Goal: Transaction & Acquisition: Purchase product/service

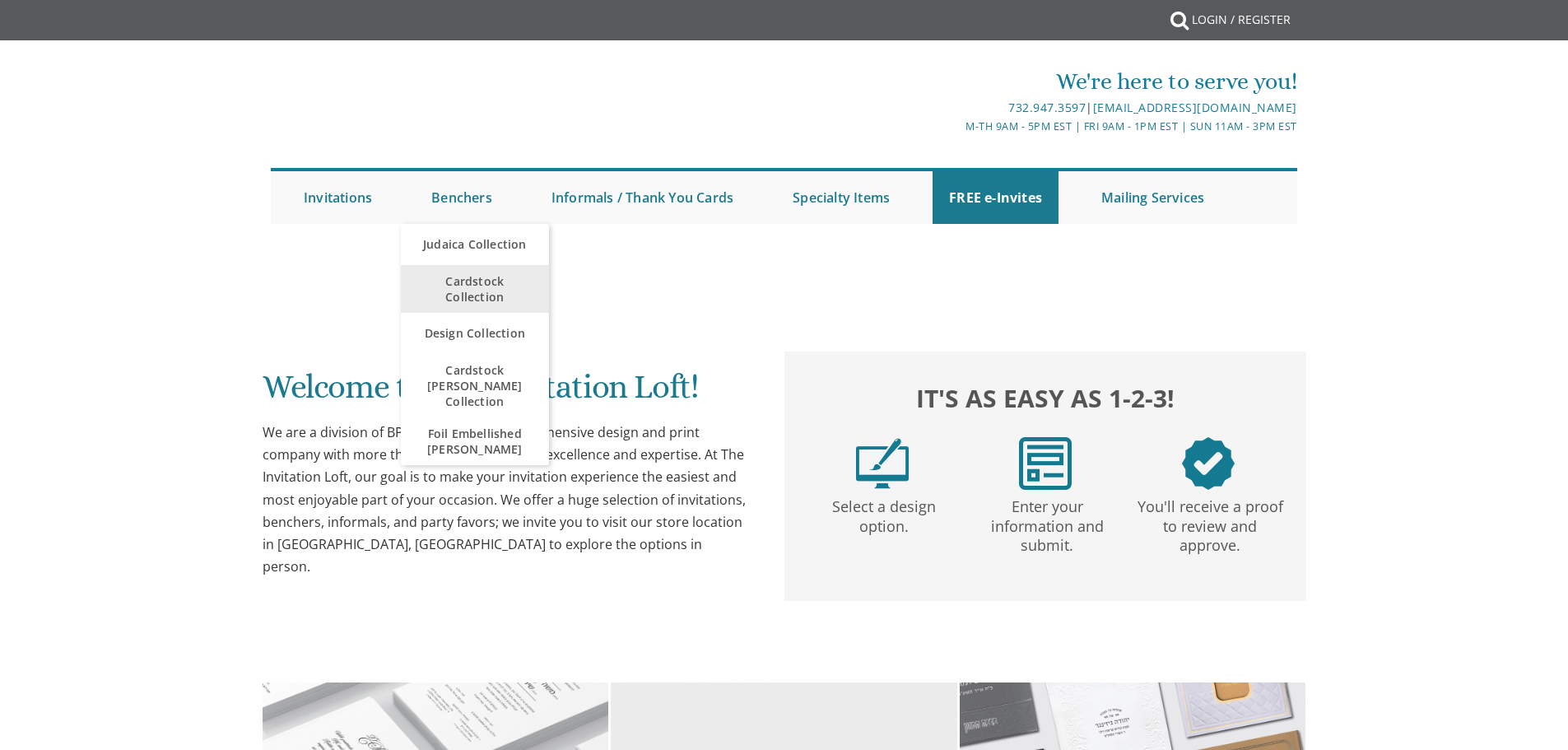
click at [489, 299] on span "Cardstock Collection" at bounding box center [475, 289] width 115 height 48
click at [481, 296] on span "Cardstock Collection" at bounding box center [475, 289] width 115 height 48
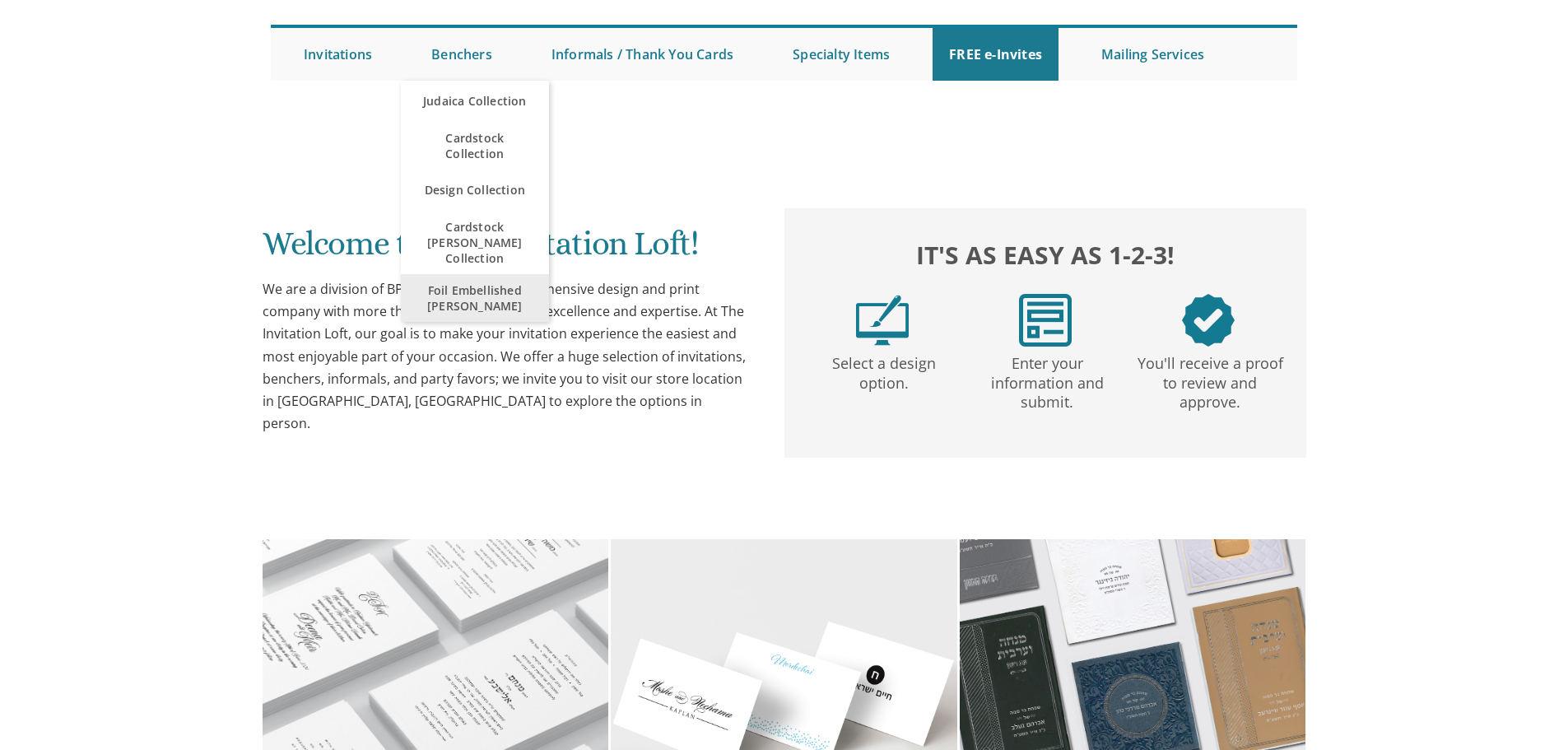
scroll to position [165, 0]
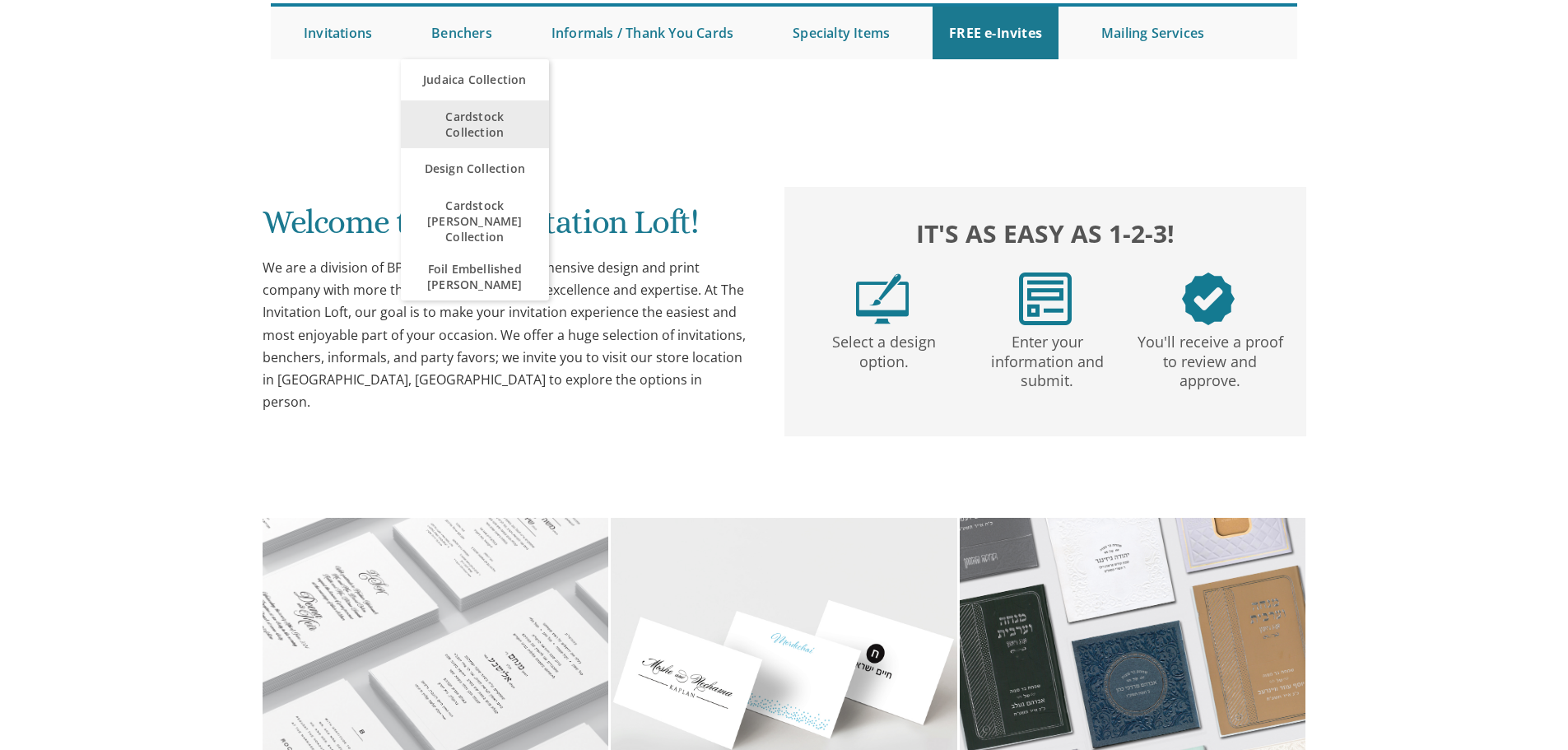
click at [464, 118] on span "Cardstock Collection" at bounding box center [475, 124] width 115 height 48
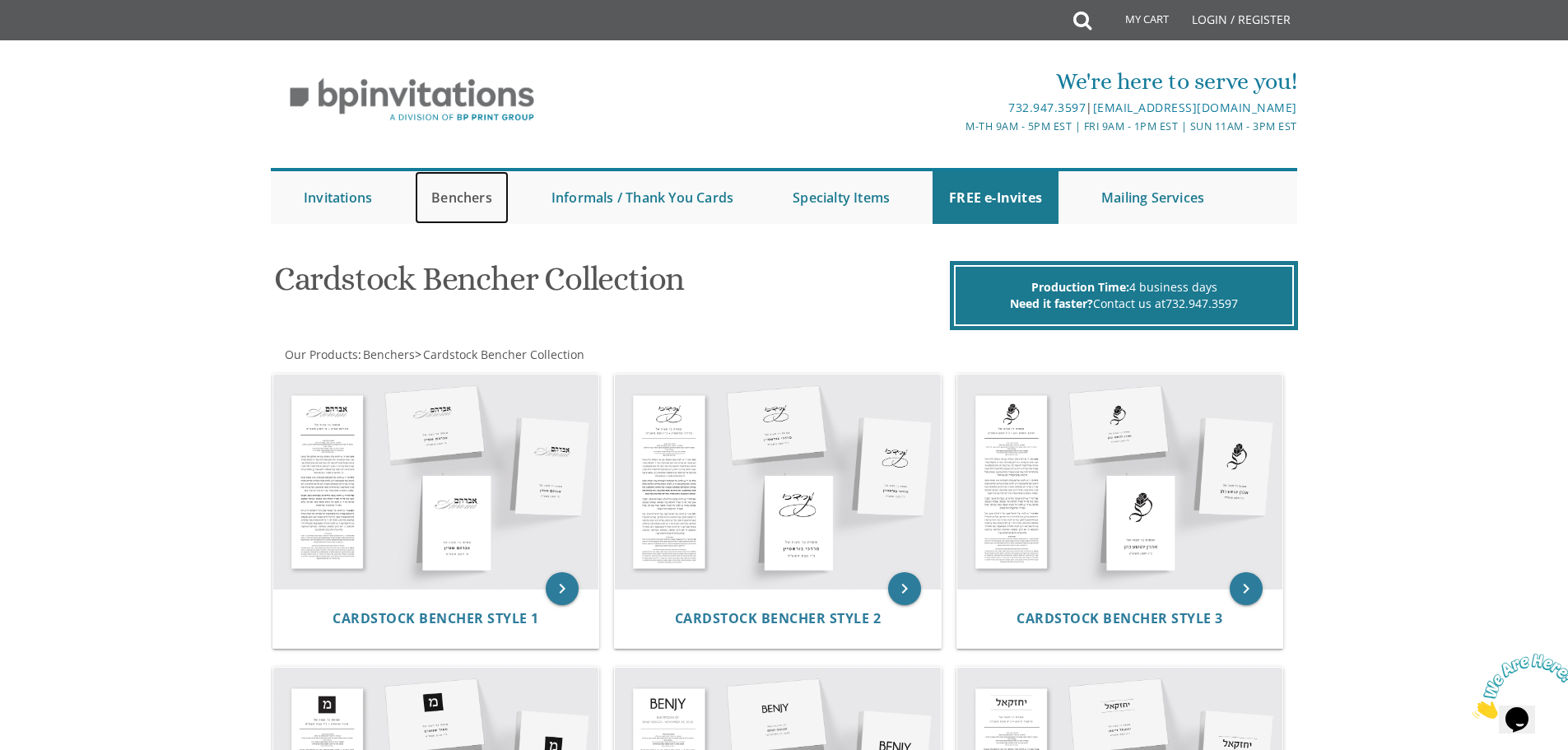
click at [441, 205] on link "Benchers" at bounding box center [462, 197] width 94 height 53
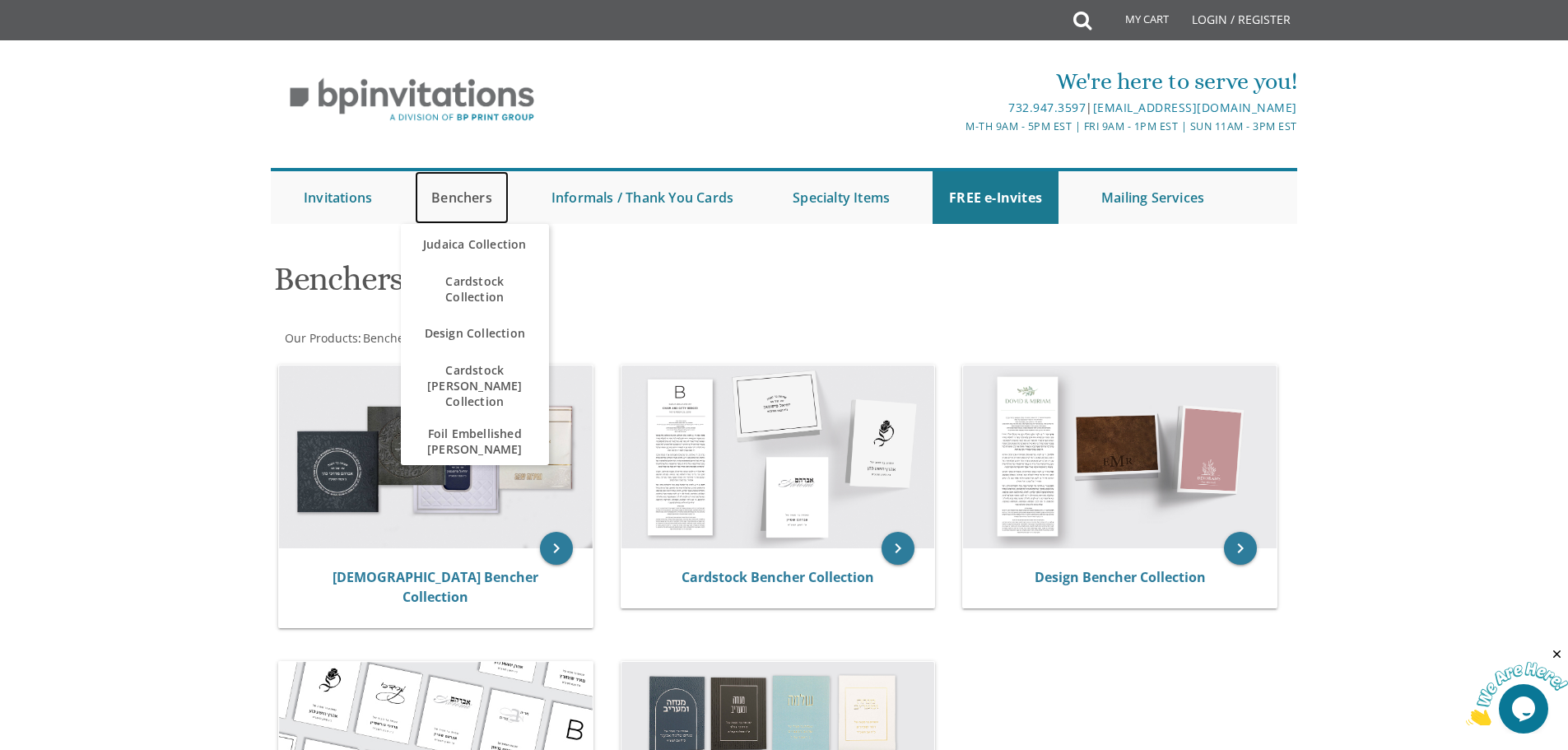
click at [470, 206] on link "Benchers" at bounding box center [462, 197] width 94 height 53
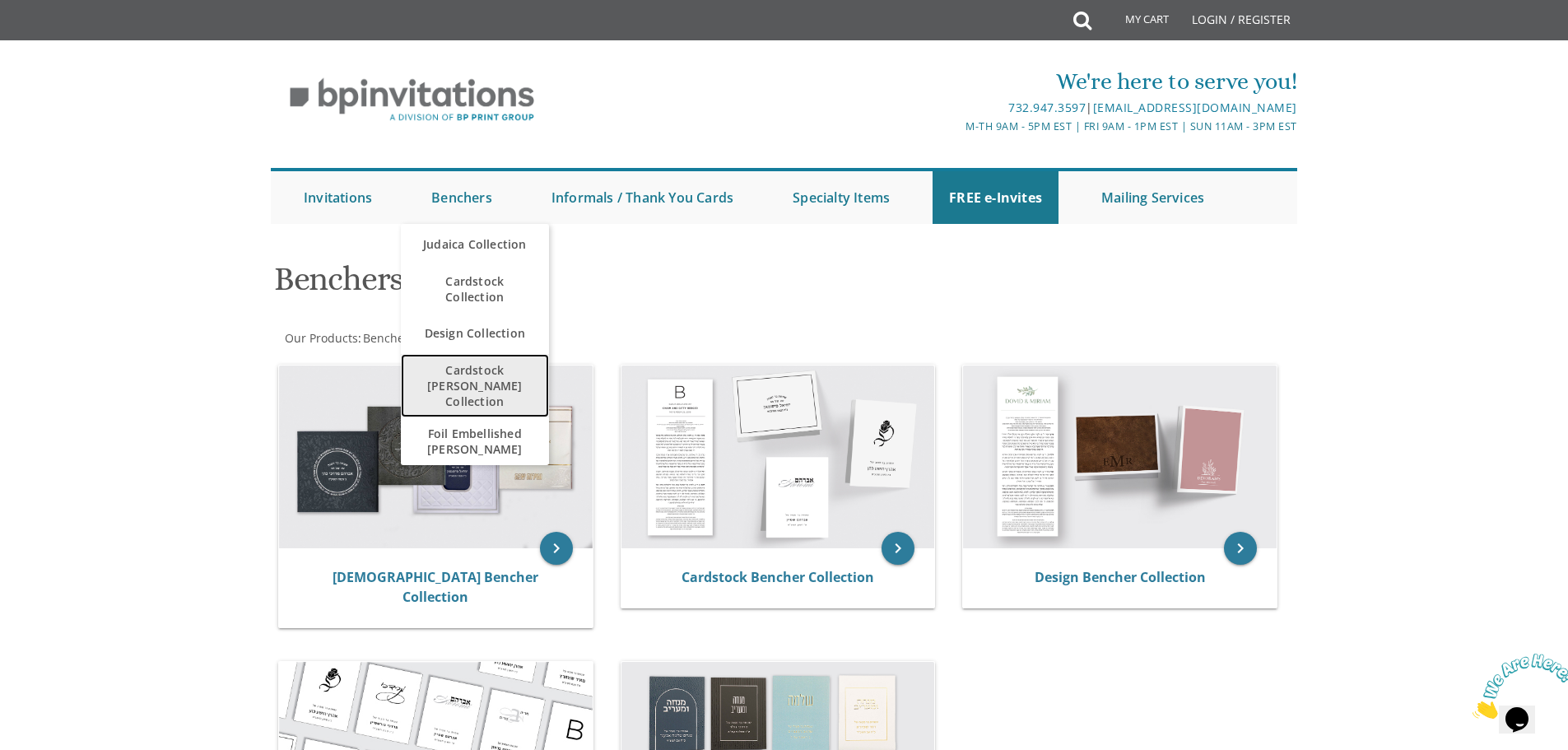
click at [484, 384] on span "Cardstock [PERSON_NAME] Collection" at bounding box center [475, 386] width 115 height 64
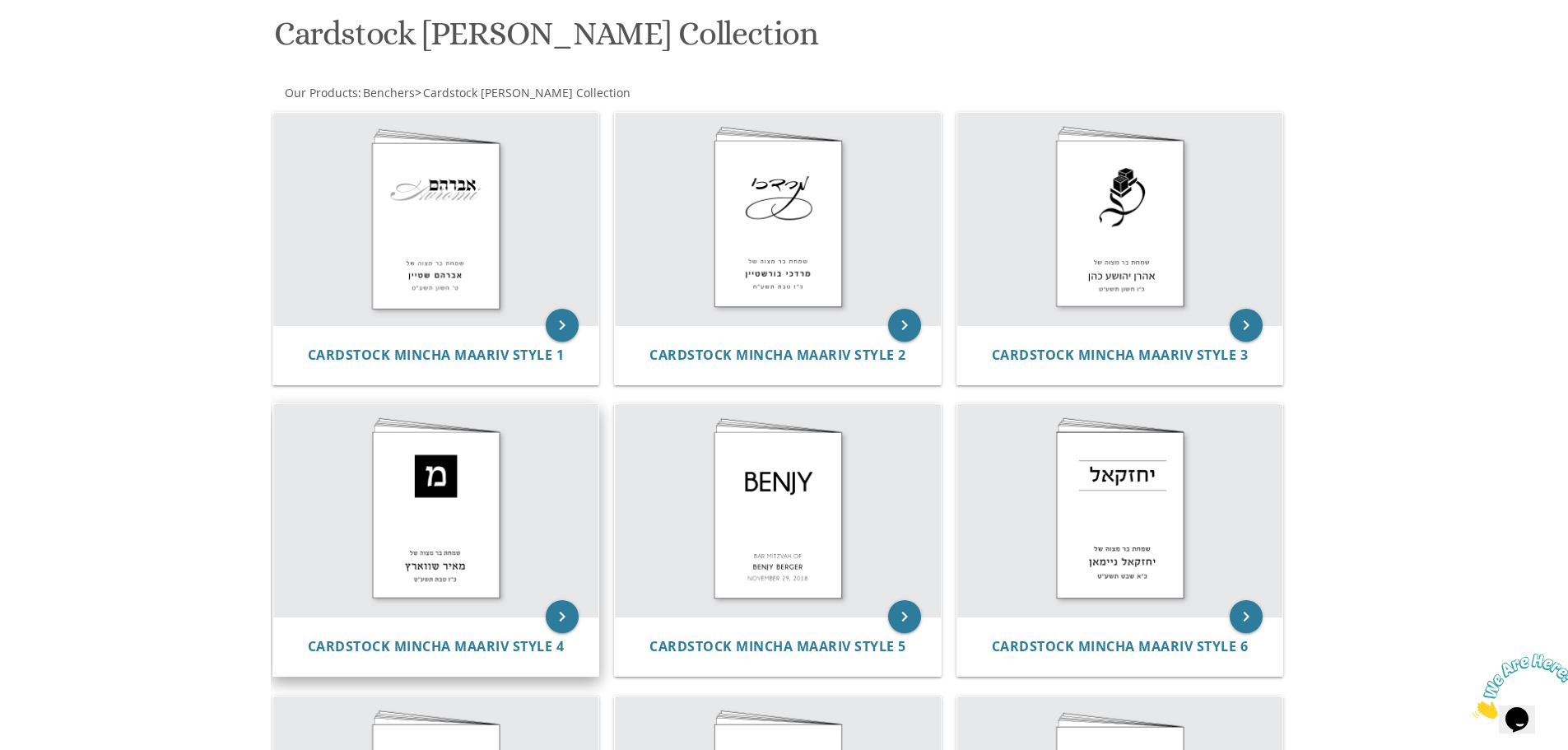
scroll to position [247, 0]
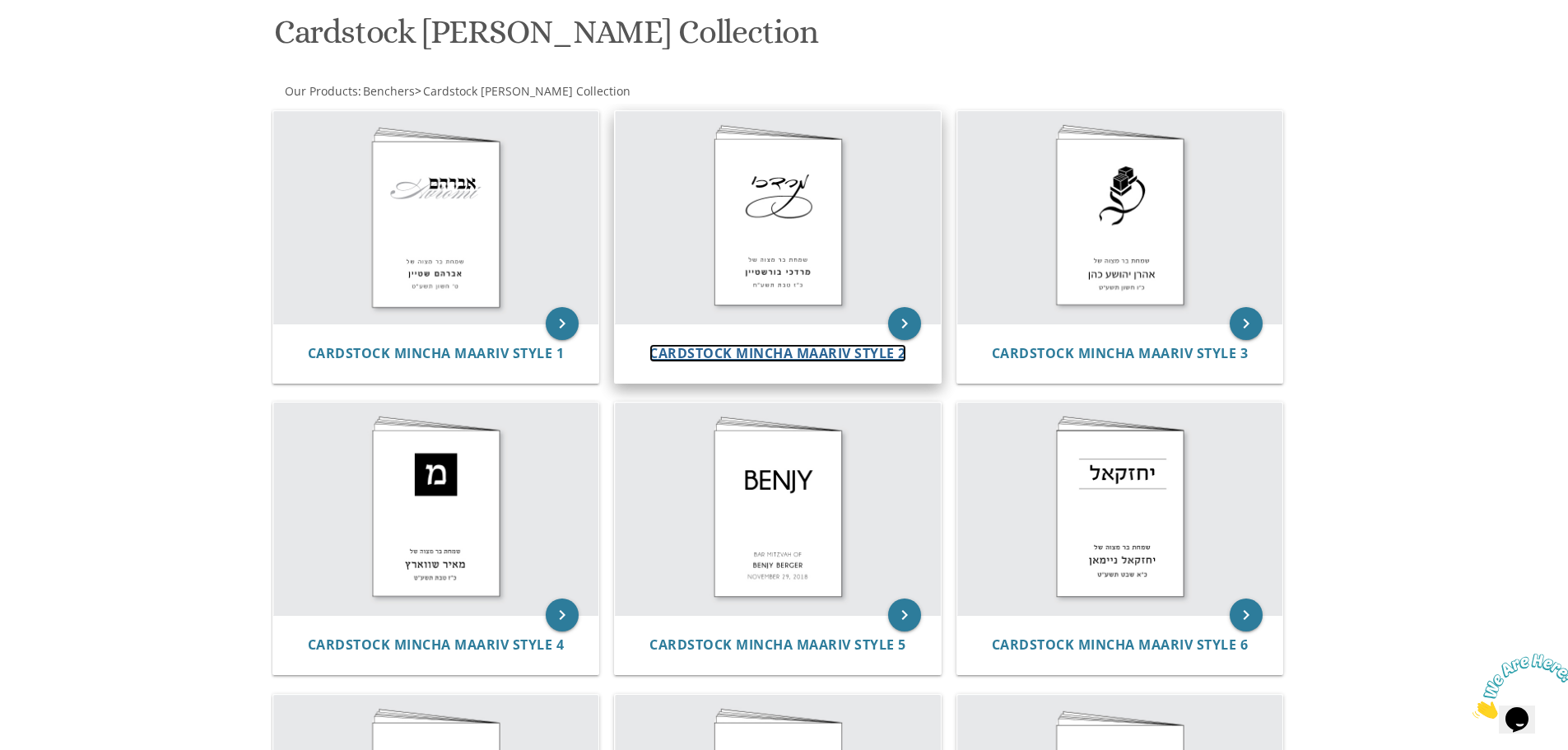
click at [869, 355] on span "Cardstock Mincha Maariv Style 2" at bounding box center [778, 353] width 257 height 18
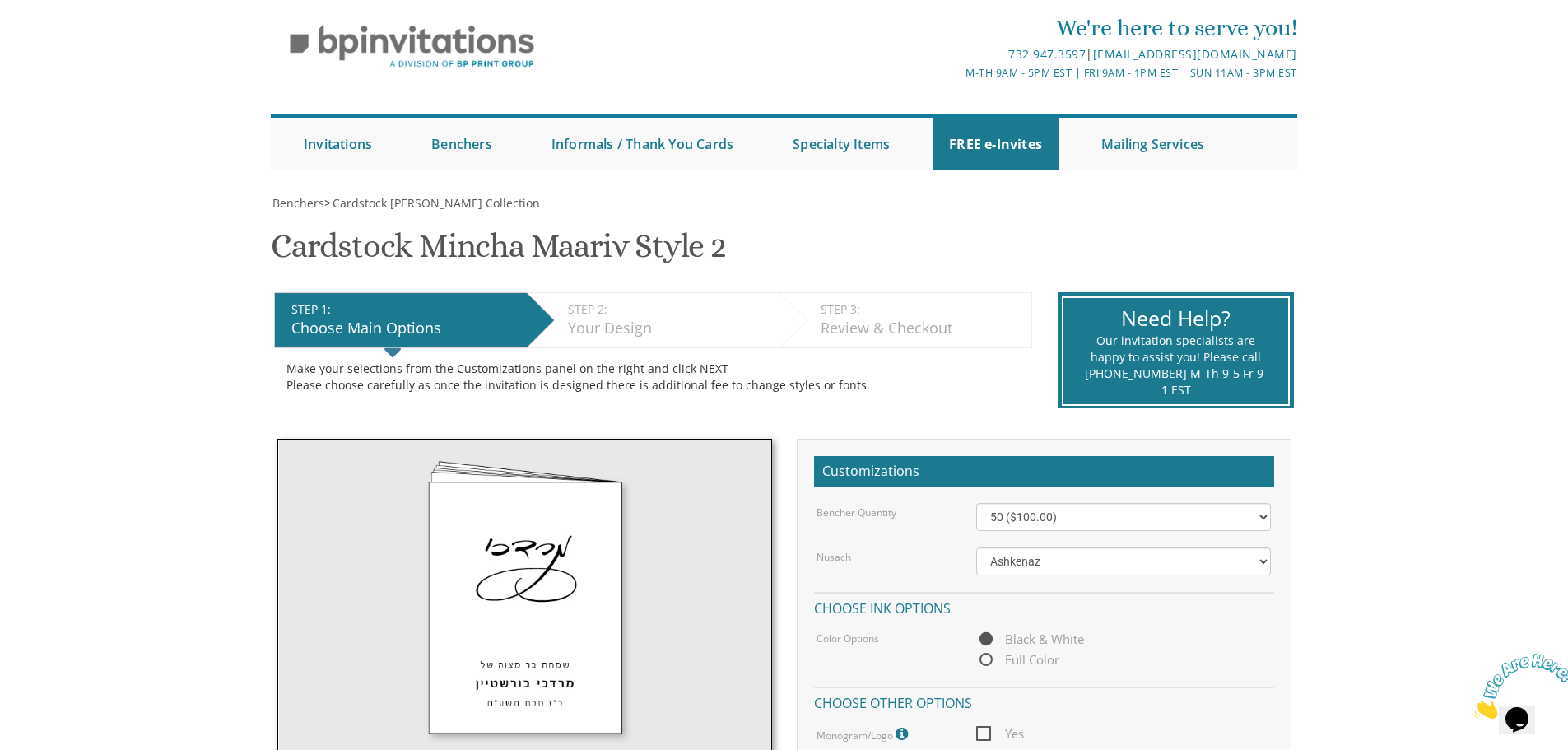
scroll to position [83, 0]
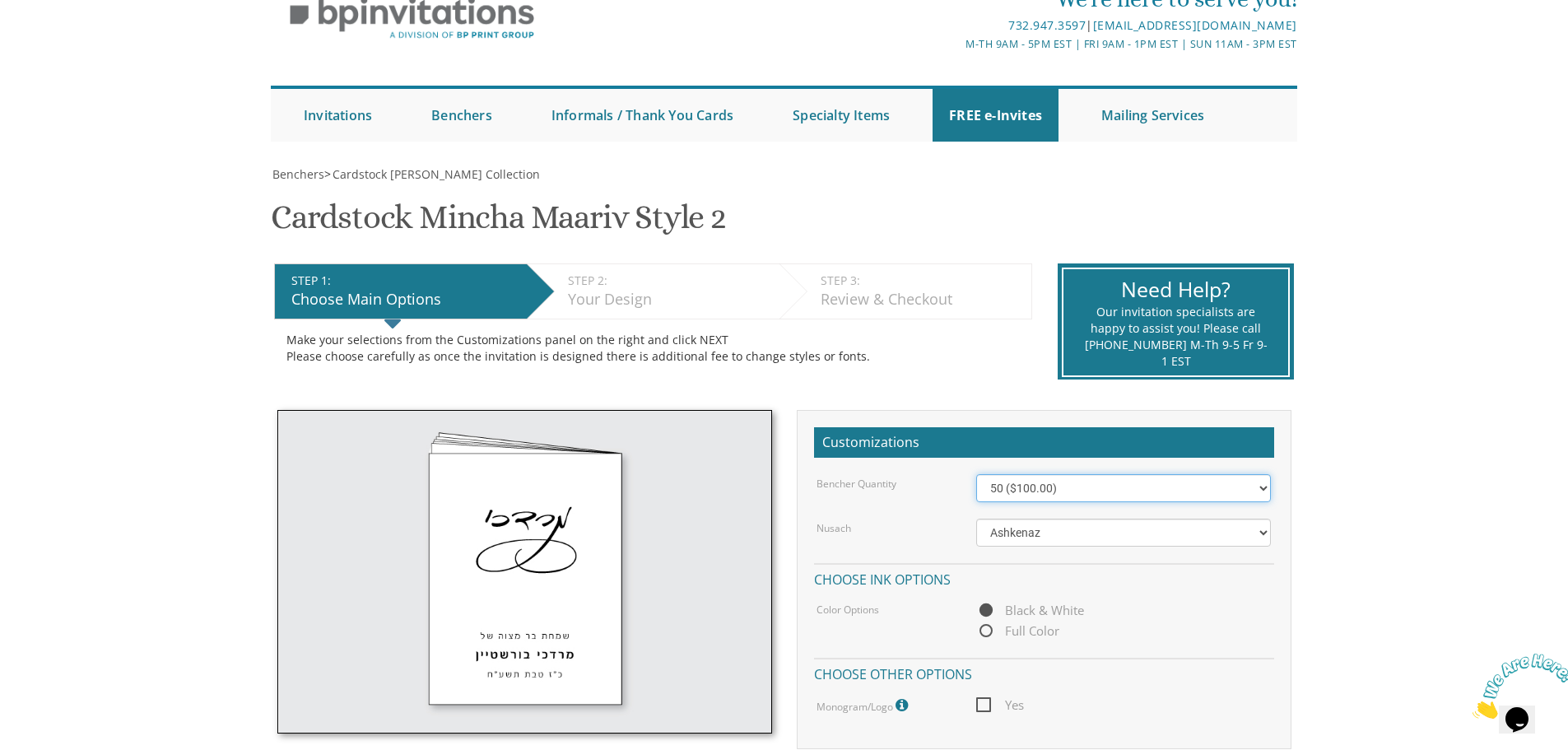
click at [1043, 489] on select "50 ($100.00) 60 ($120.00) 70 ($140.00) 80 ($160.00) 90 ($180.00) 100 ($200.00) …" at bounding box center [1123, 488] width 295 height 28
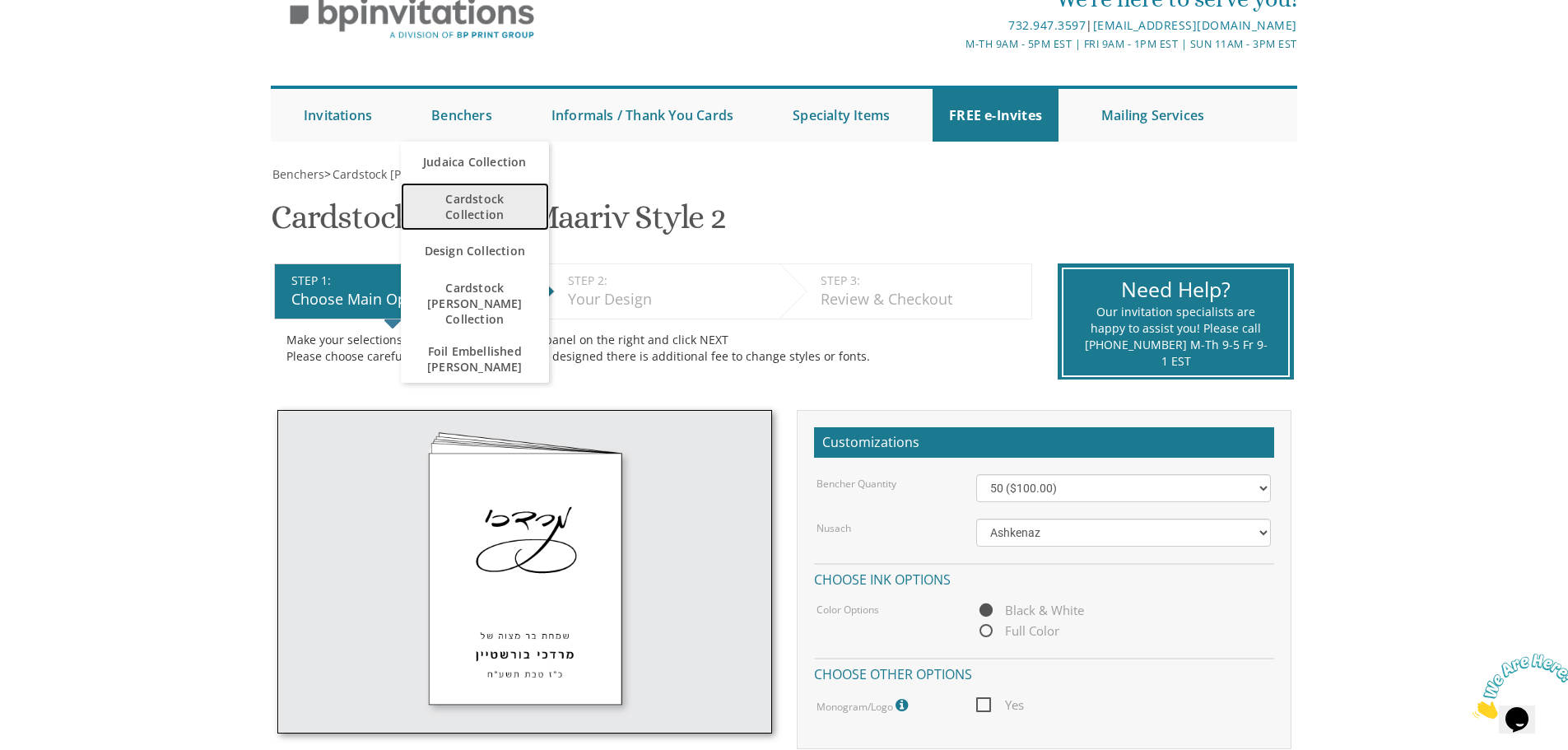
click at [458, 204] on span "Cardstock Collection" at bounding box center [475, 206] width 115 height 48
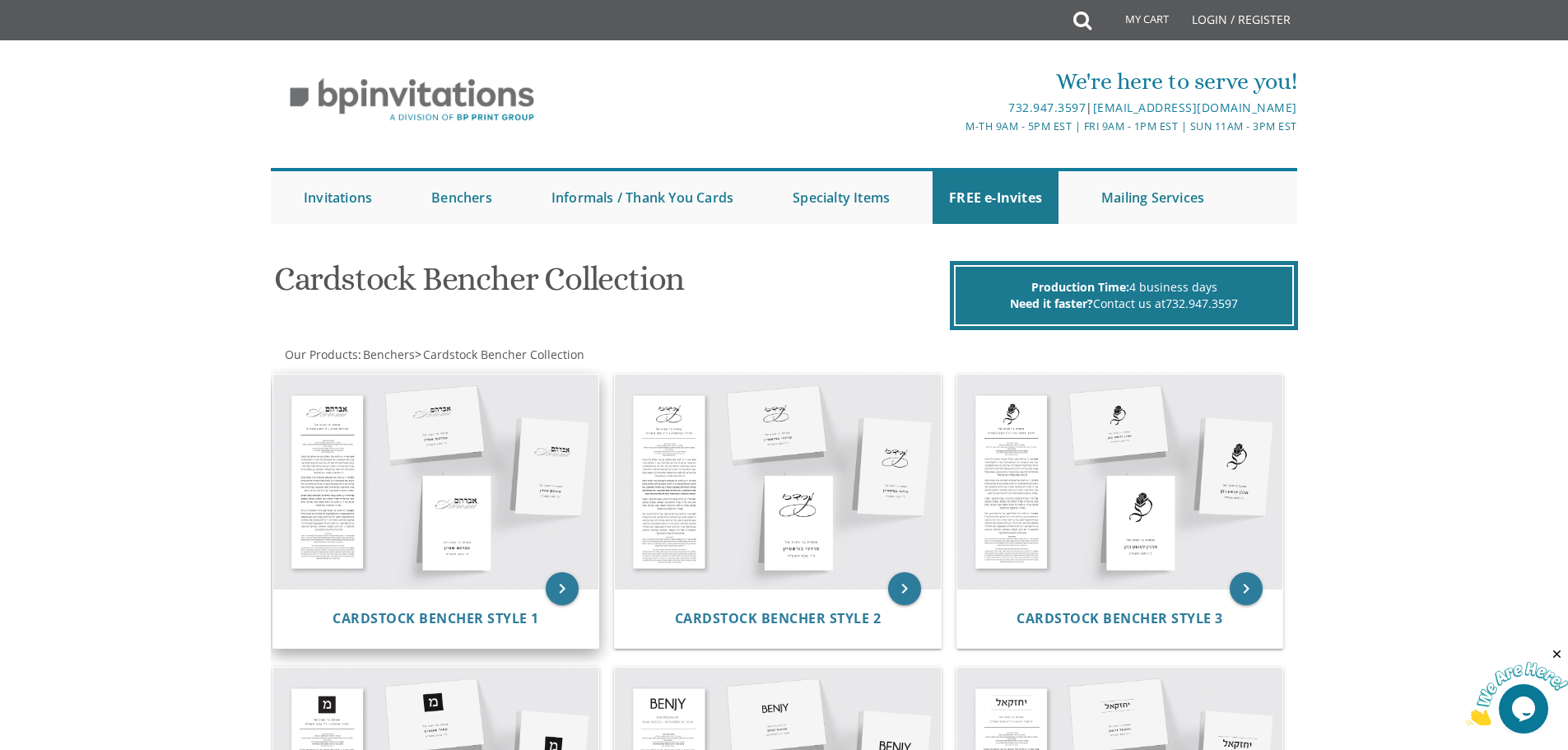
click at [510, 467] on img at bounding box center [436, 482] width 326 height 214
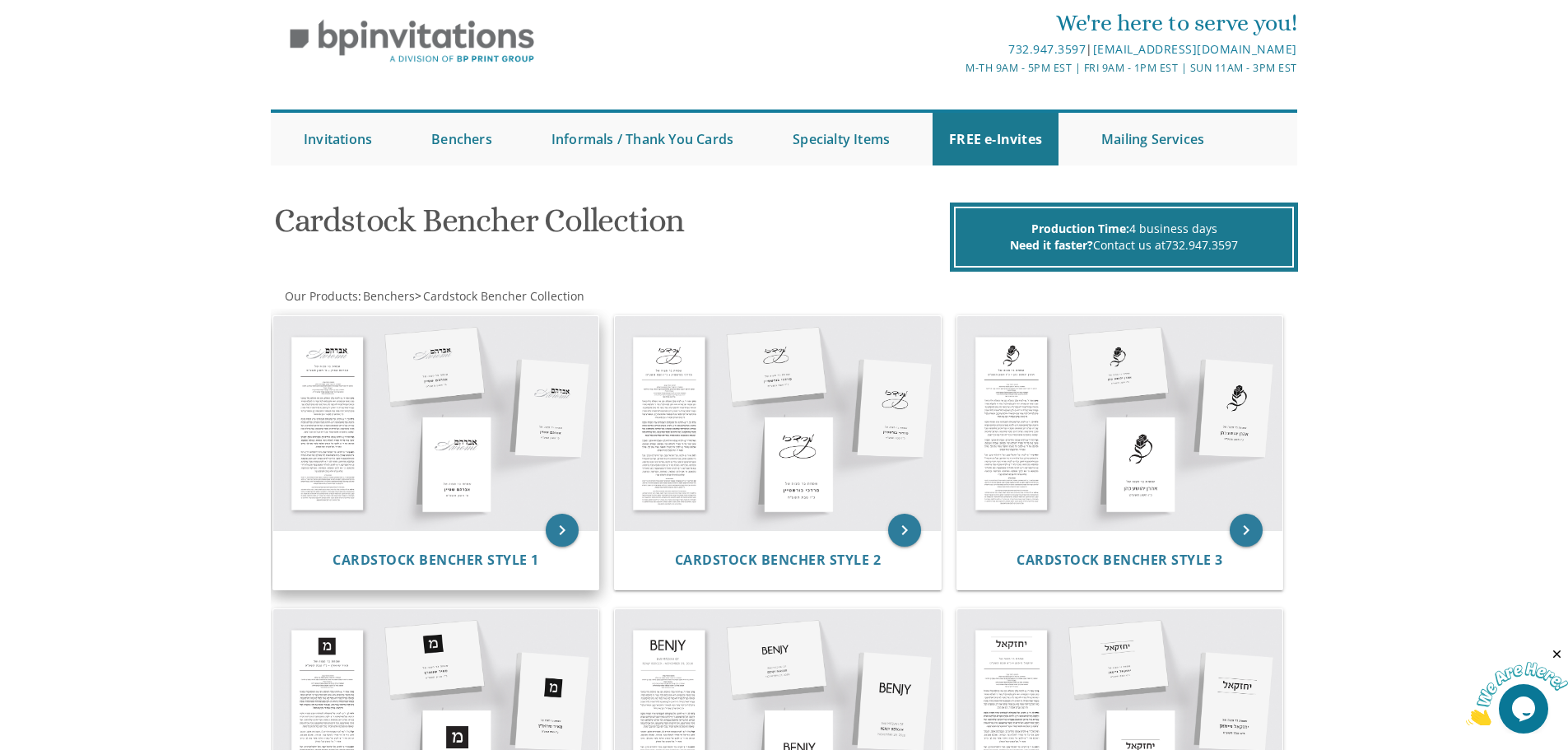
scroll to position [180, 0]
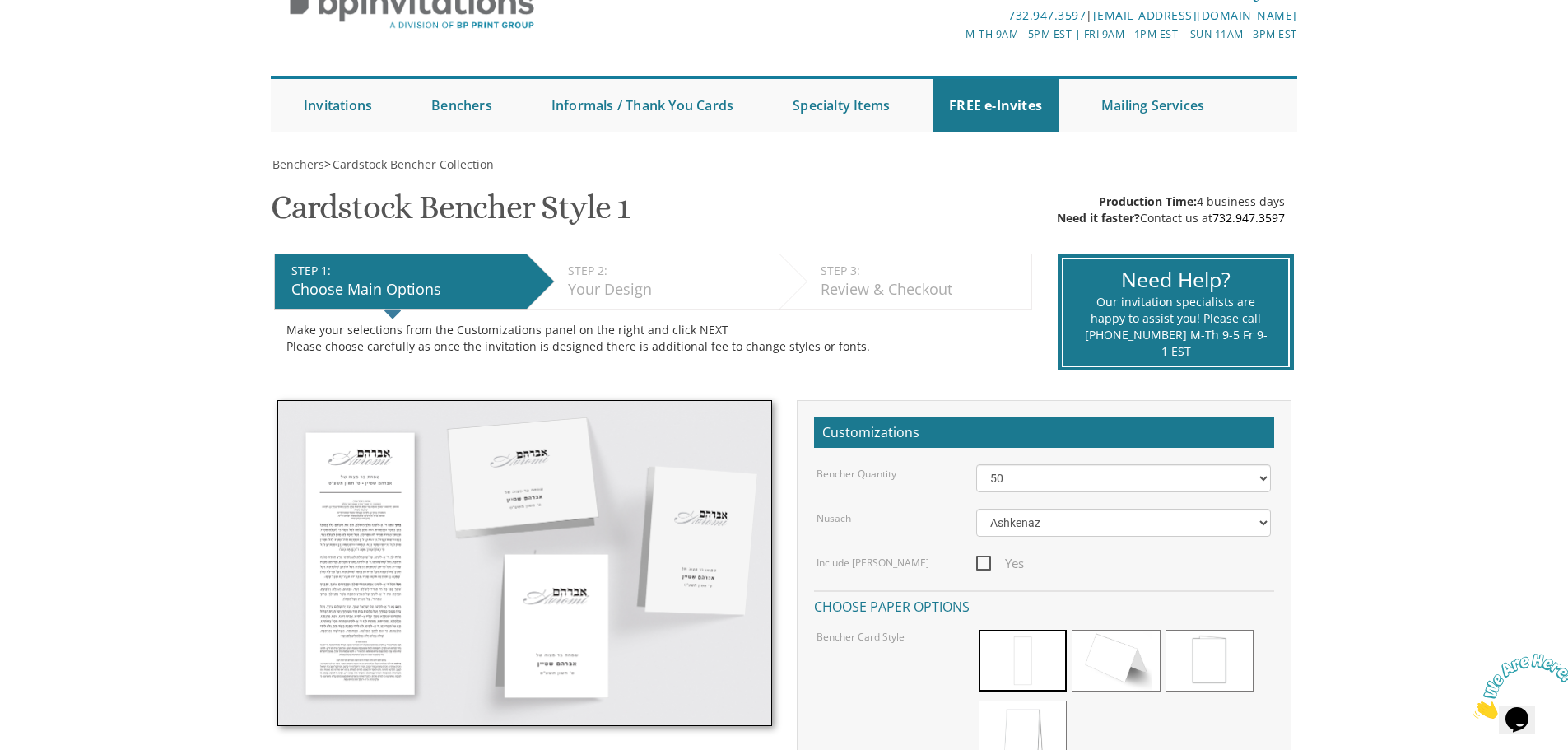
scroll to position [247, 0]
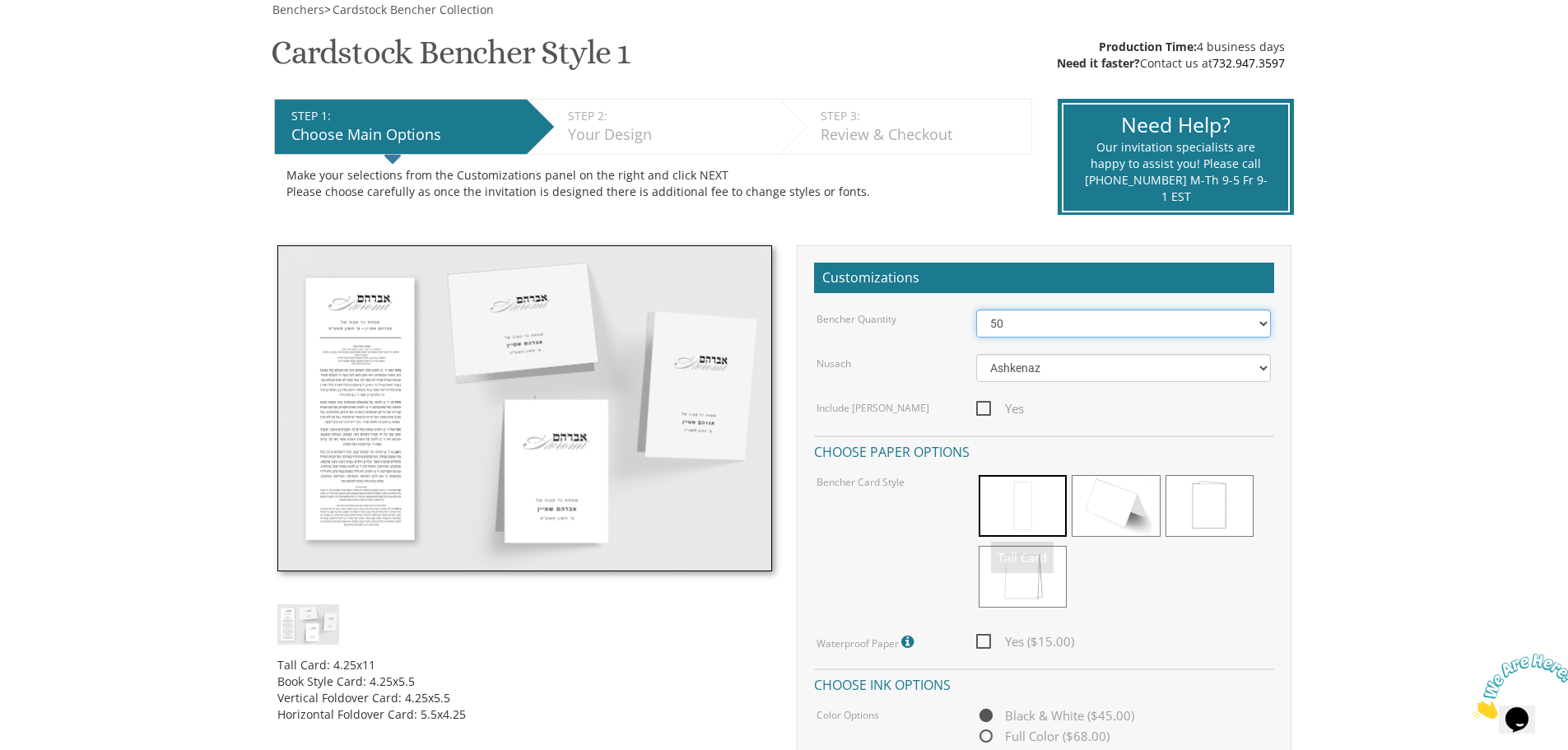
drag, startPoint x: 1058, startPoint y: 316, endPoint x: 1067, endPoint y: 320, distance: 9.8
click at [1066, 318] on select "50 60 70 80 90 100 125 150 175 200 225 250 275 300 325 350 375 400 425 450 475 …" at bounding box center [1123, 323] width 295 height 28
click at [1069, 330] on select "50 60 70 80 90 100 125 150 175 200 225 250 275 300 325 350 375 400 425 450 475 …" at bounding box center [1123, 323] width 295 height 28
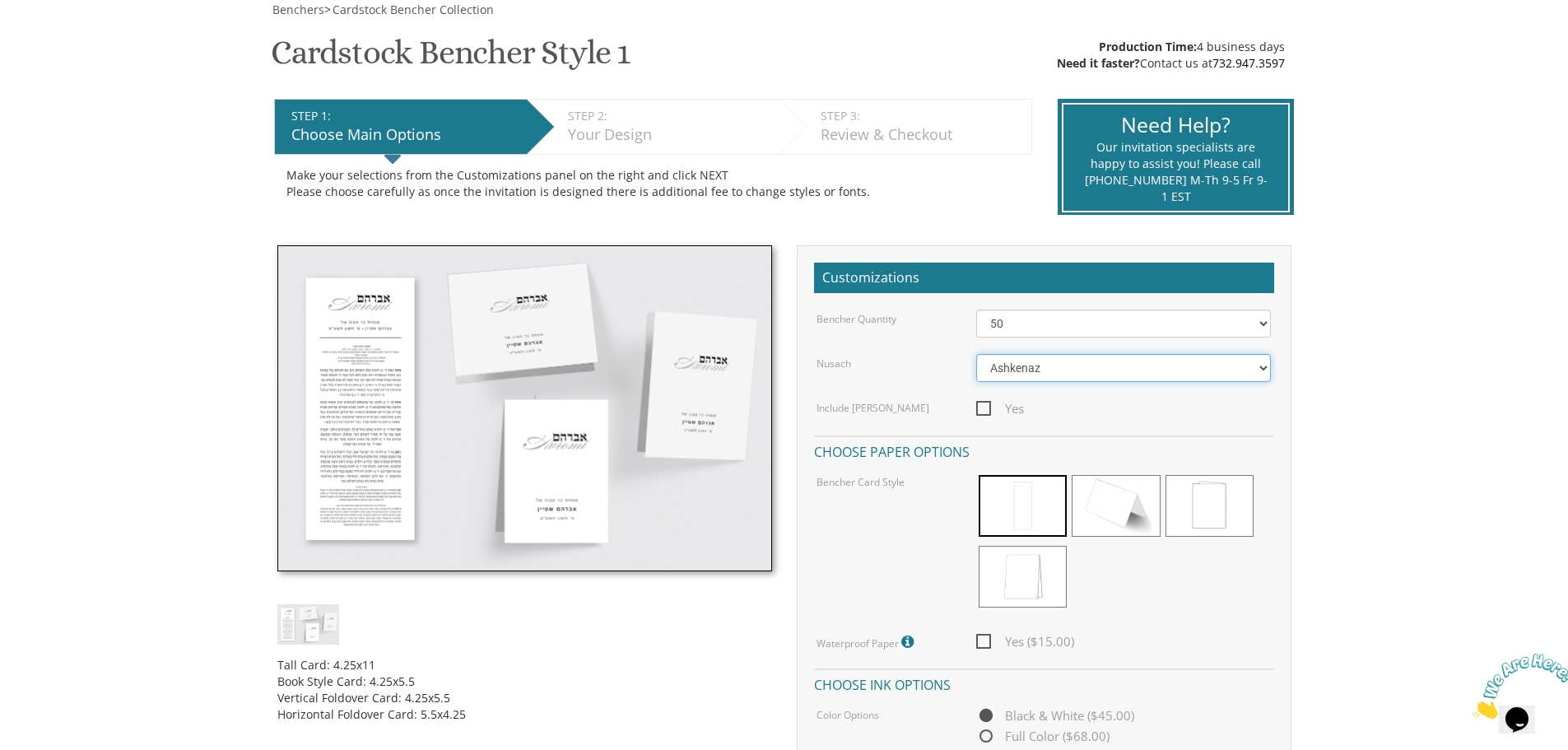
click at [1055, 368] on select "Ashkenaz [PERSON_NAME]" at bounding box center [1123, 368] width 295 height 28
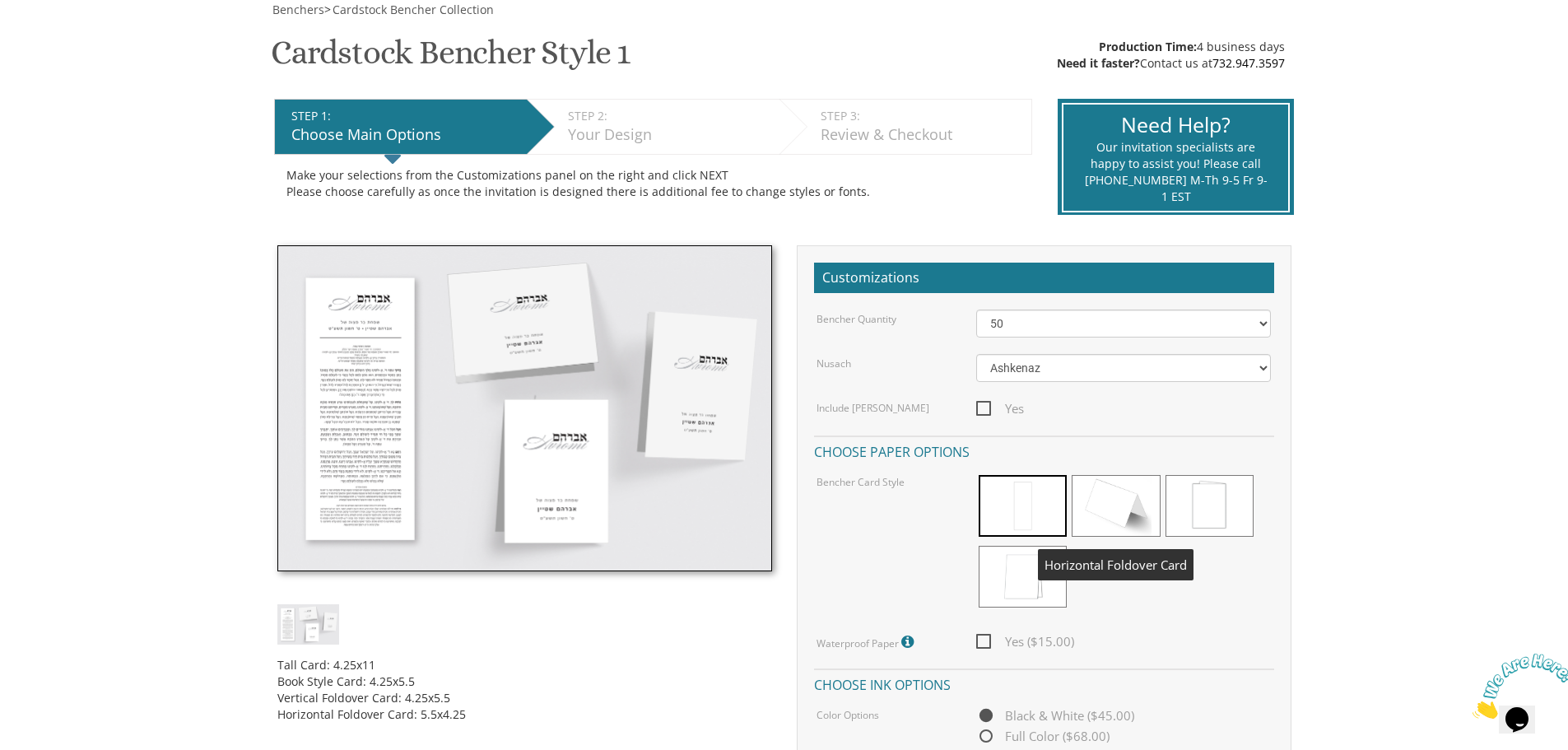
click at [1111, 518] on span at bounding box center [1116, 506] width 88 height 62
click at [1043, 505] on span at bounding box center [1023, 506] width 88 height 62
click at [1216, 522] on span at bounding box center [1210, 506] width 88 height 62
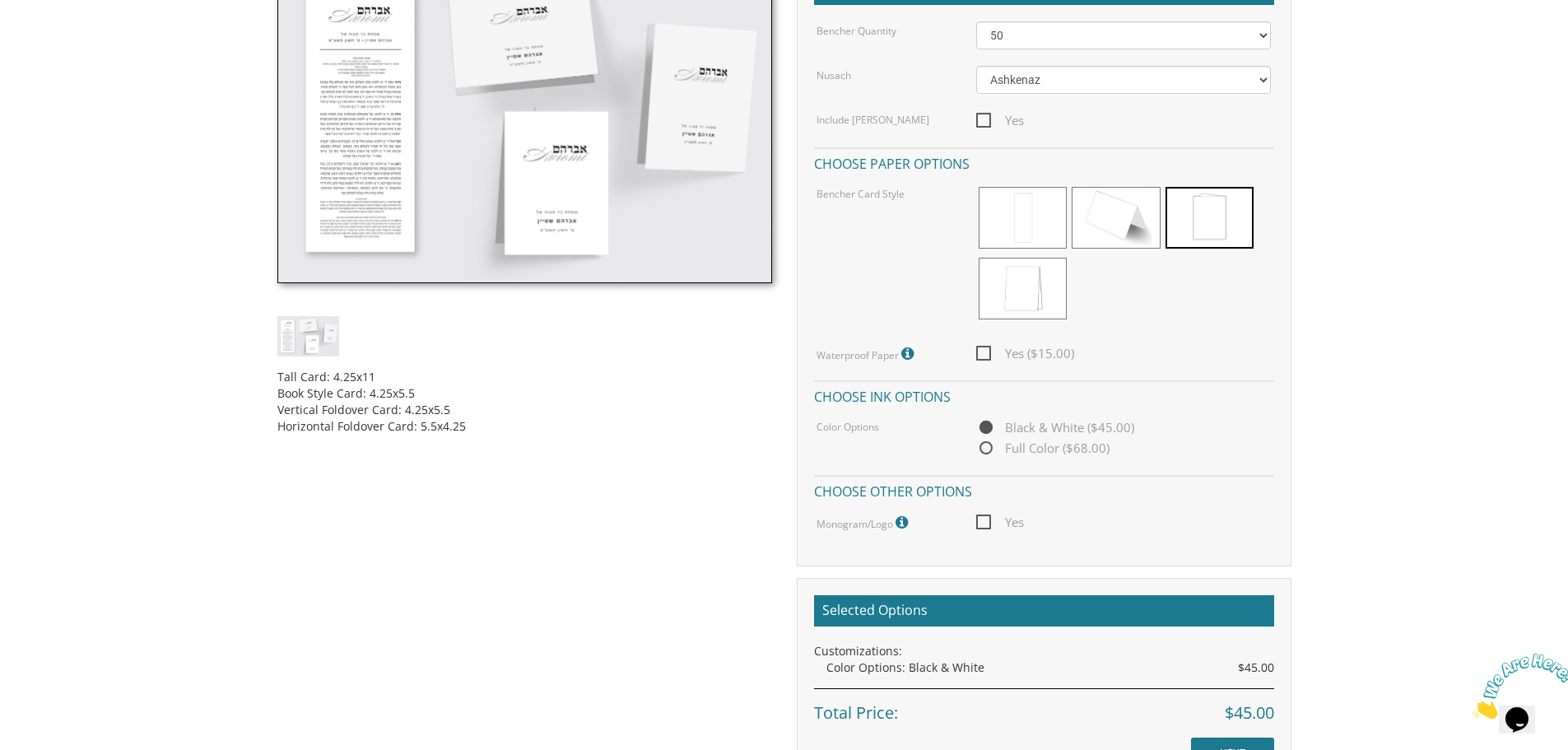
scroll to position [576, 0]
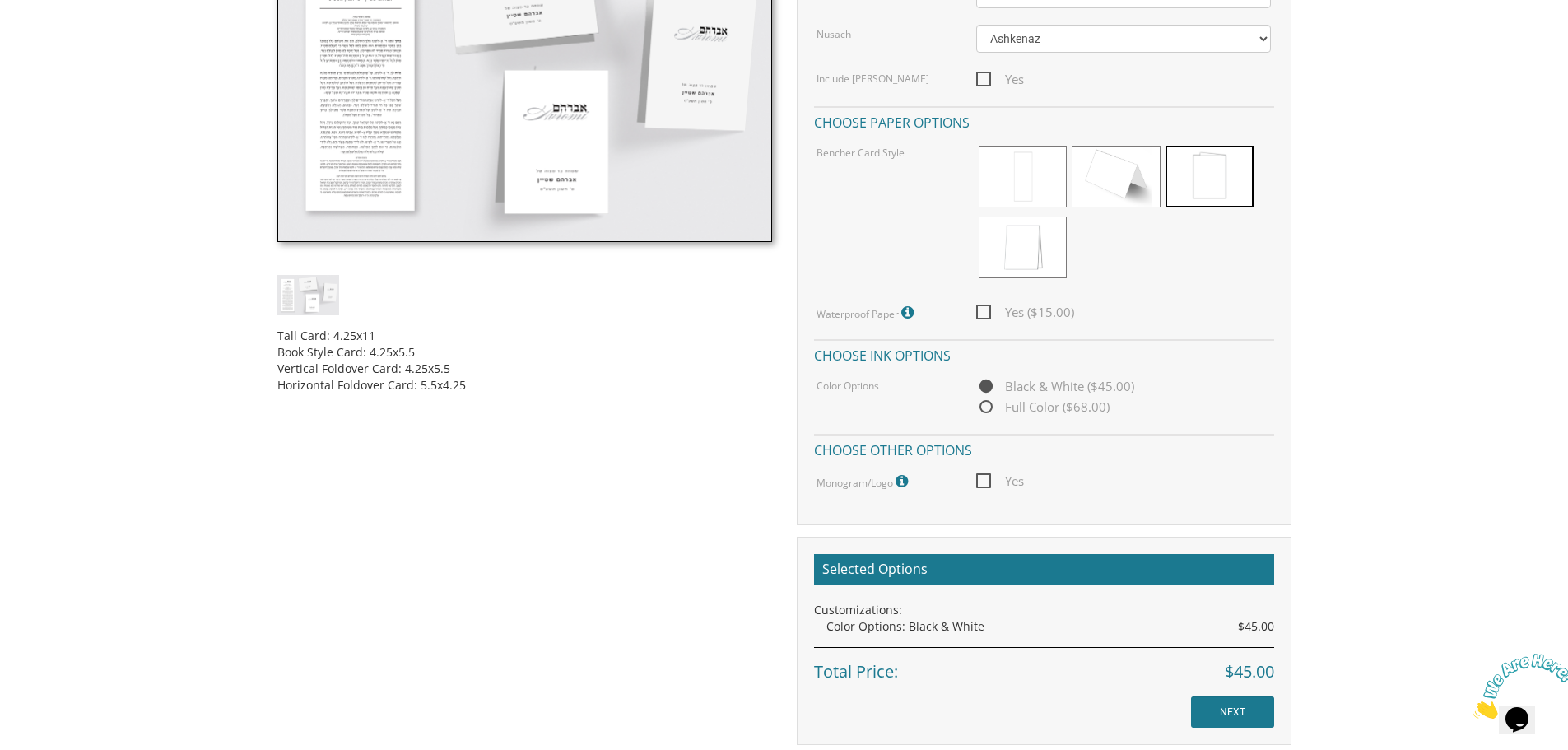
click at [981, 480] on span "Yes" at bounding box center [999, 481] width 48 height 21
click at [981, 480] on input "Yes" at bounding box center [981, 480] width 11 height 11
checkbox input "true"
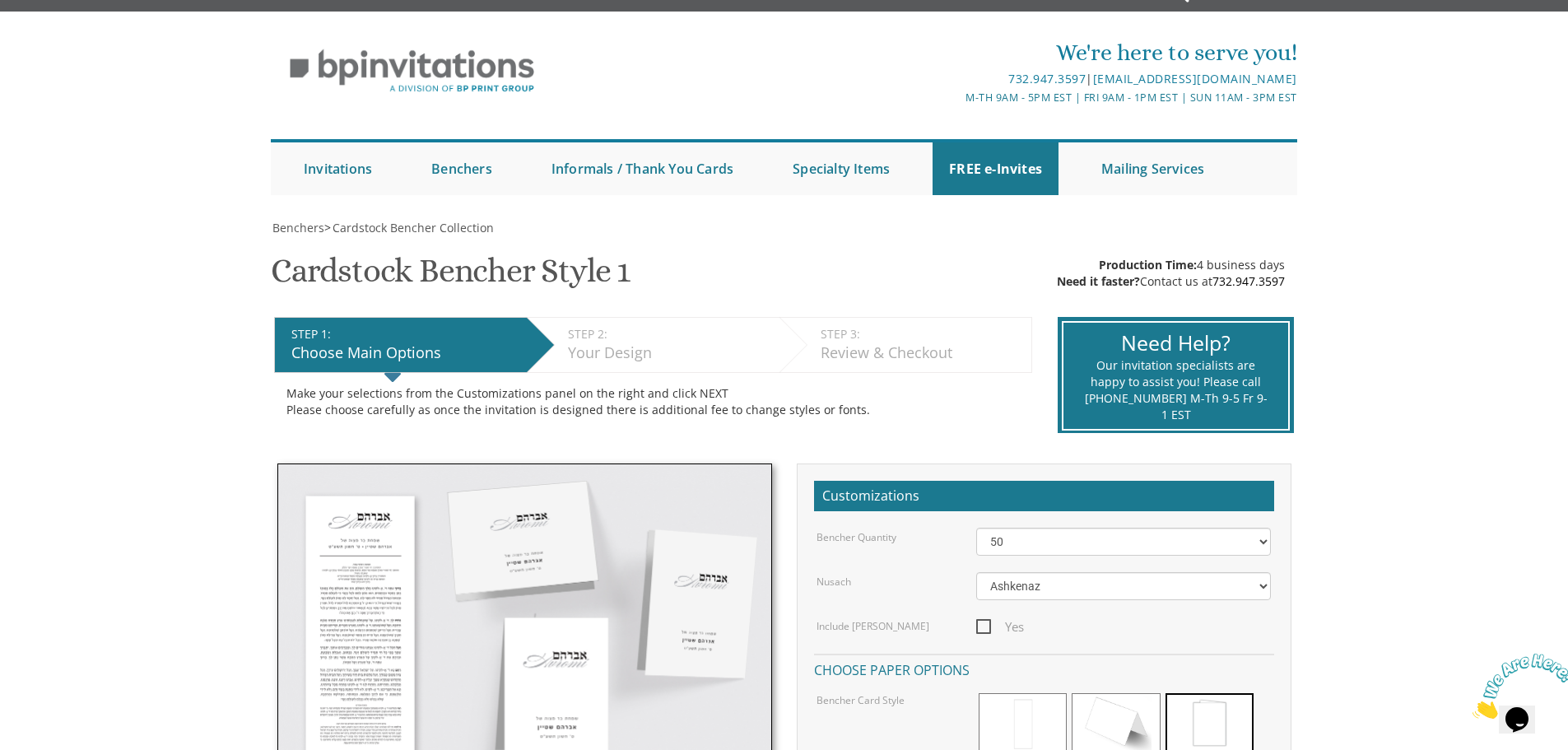
scroll to position [0, 0]
